Goal: Information Seeking & Learning: Learn about a topic

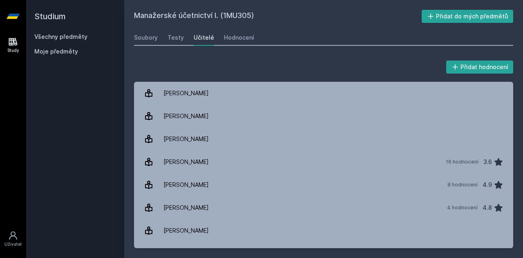
click at [25, 34] on div "Study [GEOGRAPHIC_DATA]" at bounding box center [13, 145] width 26 height 225
click at [11, 40] on icon at bounding box center [13, 42] width 9 height 8
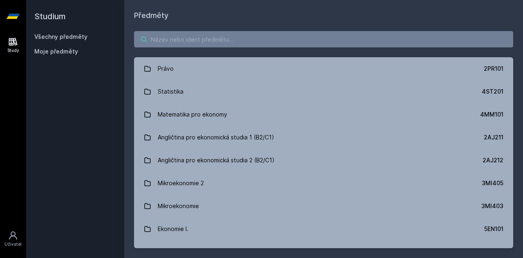
click at [207, 31] on input "search" at bounding box center [323, 39] width 379 height 16
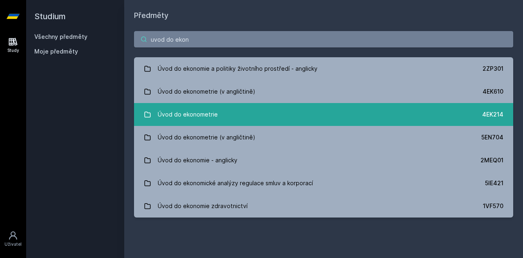
type input "uvod do ekon"
click at [218, 108] on link "Úvod do ekonometrie 4EK214" at bounding box center [323, 114] width 379 height 23
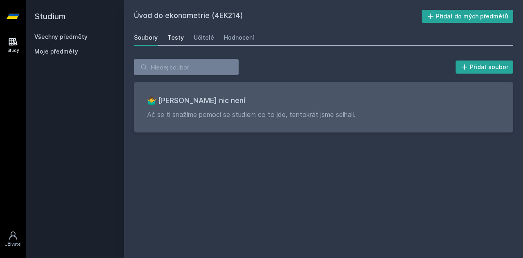
click at [177, 40] on div "Testy" at bounding box center [176, 38] width 16 height 8
click at [196, 40] on div "Učitelé" at bounding box center [204, 38] width 20 height 8
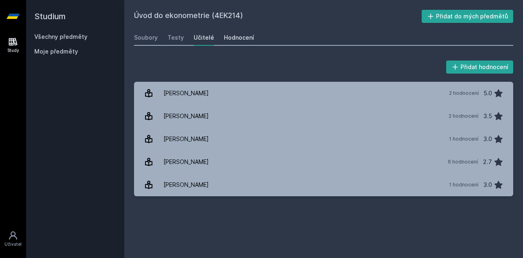
click at [239, 37] on div "Hodnocení" at bounding box center [239, 38] width 30 height 8
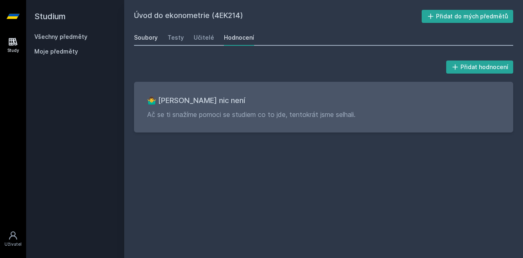
click at [142, 40] on div "Soubory" at bounding box center [146, 38] width 24 height 8
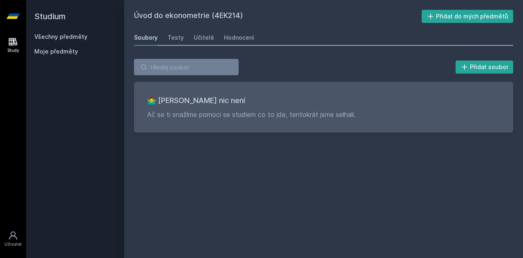
click at [210, 131] on div "🤷‍♂️ Tady bohužel nic není Ač se ti snažíme pomoci se studiem co to jde, tentok…" at bounding box center [323, 107] width 379 height 51
click at [174, 37] on div "Testy" at bounding box center [176, 38] width 16 height 8
click at [174, 38] on div "Testy" at bounding box center [176, 38] width 16 height 8
click at [155, 38] on div "Soubory" at bounding box center [146, 38] width 24 height 8
click at [19, 34] on link "Study" at bounding box center [13, 45] width 23 height 25
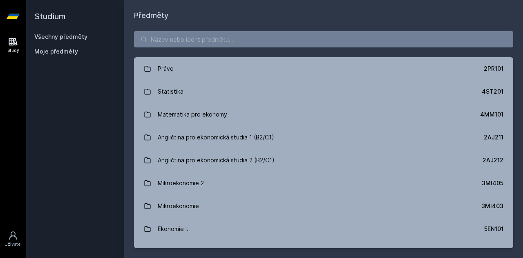
click at [178, 30] on div "Právo 2PR101 Statistika 4ST201 Matematika pro ekonomy 4MM101 Angličtina pro eko…" at bounding box center [323, 139] width 399 height 237
click at [178, 36] on input "search" at bounding box center [323, 39] width 379 height 16
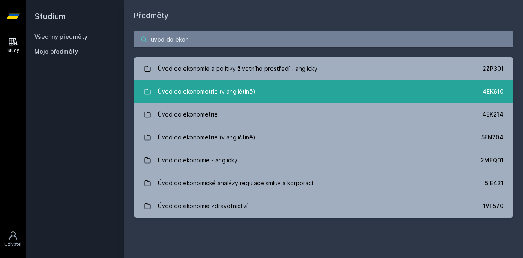
type input "uvod do ekon"
click at [224, 94] on div "Úvod do ekonometrie (v angličtině)" at bounding box center [207, 91] width 98 height 16
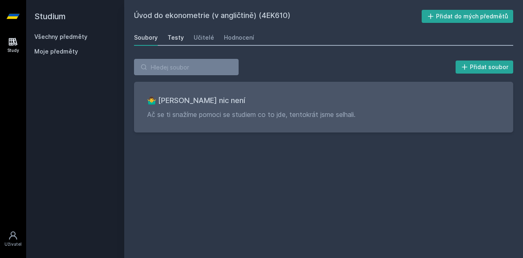
click at [179, 41] on div "Testy" at bounding box center [176, 38] width 16 height 8
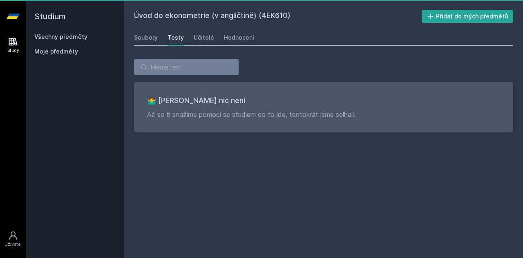
click at [213, 41] on div "Soubory Testy Učitelé Hodnocení" at bounding box center [323, 37] width 379 height 16
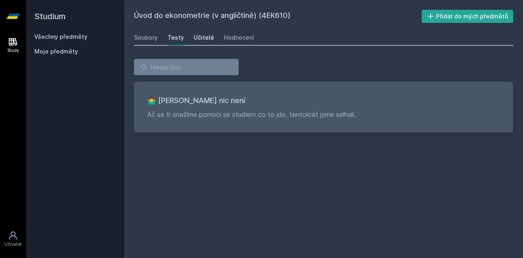
click at [207, 39] on div "Učitelé" at bounding box center [204, 38] width 20 height 8
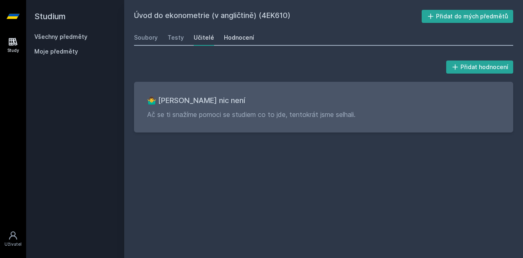
click at [229, 40] on div "Hodnocení" at bounding box center [239, 38] width 30 height 8
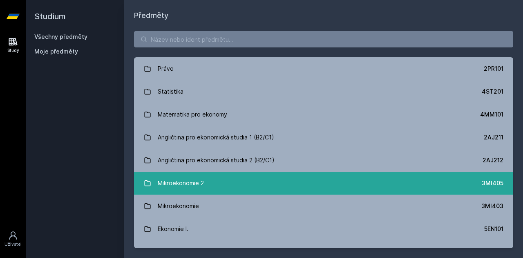
scroll to position [29, 0]
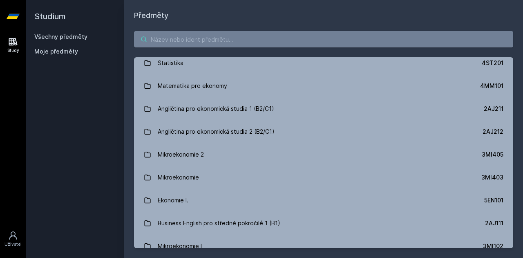
click at [200, 38] on input "search" at bounding box center [323, 39] width 379 height 16
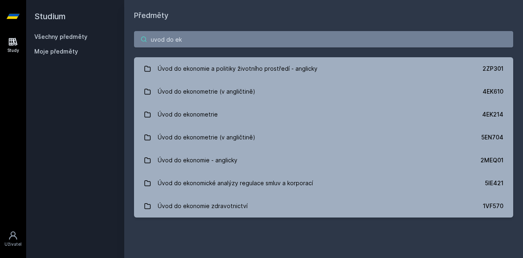
scroll to position [0, 0]
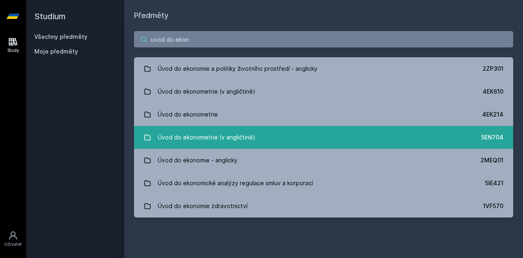
type input "uvod do ekon"
click at [248, 142] on div "Úvod do ekonometrie (v angličtině)" at bounding box center [207, 137] width 98 height 16
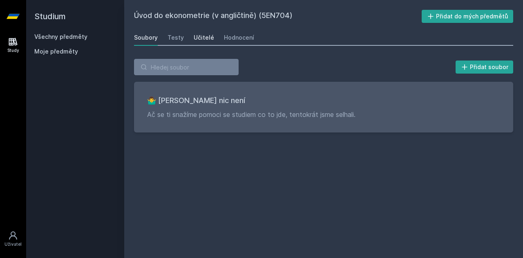
click at [207, 38] on div "Učitelé" at bounding box center [204, 38] width 20 height 8
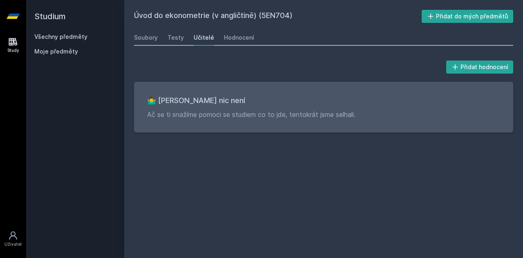
click at [11, 38] on icon at bounding box center [13, 42] width 9 height 8
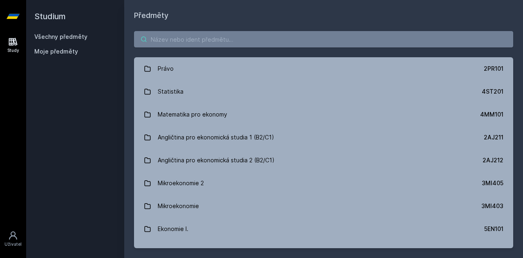
click at [231, 36] on input "search" at bounding box center [323, 39] width 379 height 16
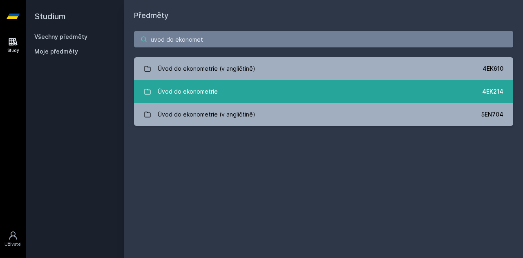
type input "uvod do ekonomet"
click at [229, 90] on link "Úvod do ekonometrie 4EK214" at bounding box center [323, 91] width 379 height 23
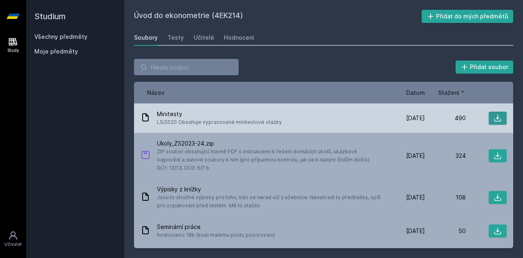
click at [496, 117] on icon at bounding box center [498, 118] width 8 height 8
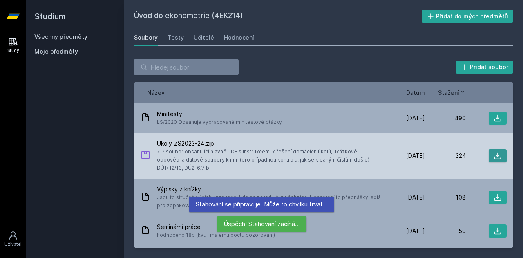
click at [495, 156] on icon at bounding box center [498, 156] width 7 height 7
